Goal: Information Seeking & Learning: Learn about a topic

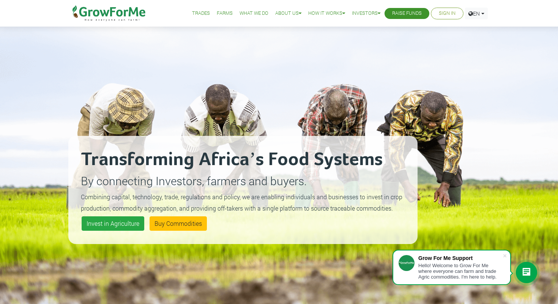
click at [218, 14] on link "Farms" at bounding box center [225, 13] width 16 height 8
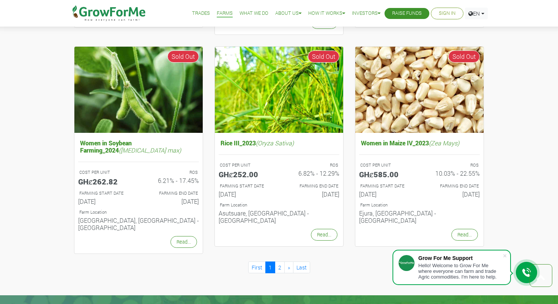
scroll to position [717, 0]
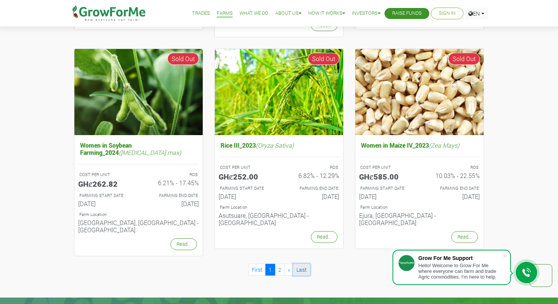
click at [296, 264] on link "Last" at bounding box center [301, 270] width 17 height 12
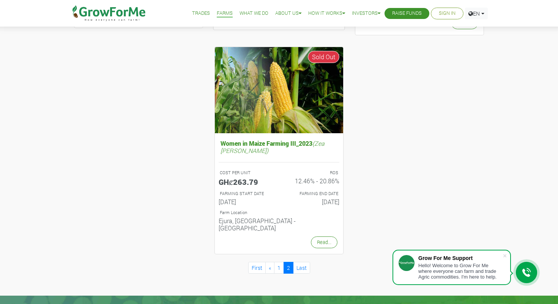
scroll to position [283, 0]
